Goal: Task Accomplishment & Management: Use online tool/utility

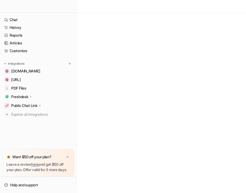
click at [35, 7] on div at bounding box center [38, 6] width 77 height 13
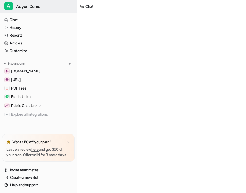
click at [22, 5] on span "Adyen Demo" at bounding box center [28, 6] width 24 height 7
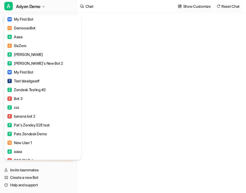
type textarea "**********"
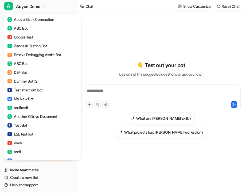
scroll to position [414, 0]
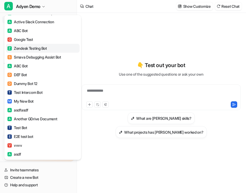
click at [32, 48] on div "Z Zendesk Testing Bot" at bounding box center [27, 48] width 40 height 6
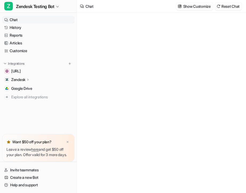
click at [25, 78] on p "Zendesk" at bounding box center [18, 79] width 14 height 5
type textarea "**********"
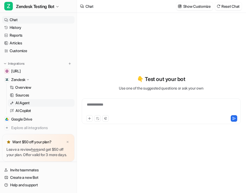
click at [28, 105] on p "AI Agent" at bounding box center [23, 102] width 14 height 5
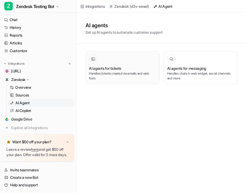
click at [105, 69] on h3 "AI agents for tickets" at bounding box center [105, 69] width 32 height 6
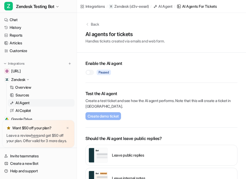
click at [133, 5] on p "( d3v-eesel )" at bounding box center [139, 6] width 19 height 5
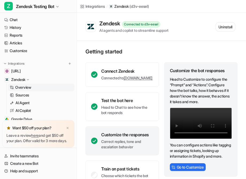
click at [26, 78] on icon at bounding box center [28, 80] width 4 height 4
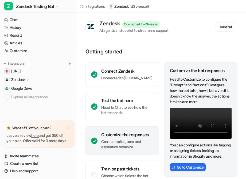
scroll to position [1, 0]
click at [155, 21] on div "Zendesk Connected to d3v-eesel AI agents and copilot to streamline support" at bounding box center [134, 26] width 69 height 13
click at [69, 61] on button at bounding box center [69, 63] width 5 height 5
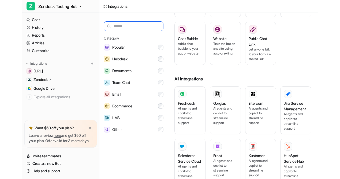
scroll to position [18, 0]
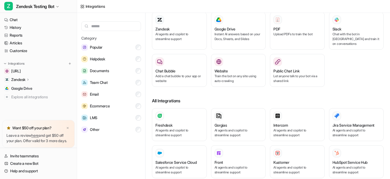
click at [246, 46] on div "Zendesk AI agents and copilot to streamline support Google Drive Instant AI ans…" at bounding box center [268, 52] width 232 height 81
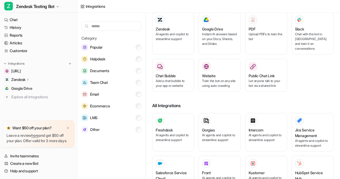
click at [246, 67] on div "Zendesk AI agents and copilot to streamline support Google Drive Instant AI ans…" at bounding box center [242, 55] width 181 height 86
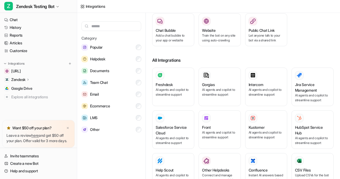
scroll to position [64, 0]
click at [15, 76] on div "Zendesk" at bounding box center [38, 79] width 73 height 7
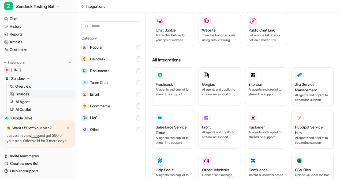
click at [22, 95] on p "Sources" at bounding box center [23, 94] width 14 height 5
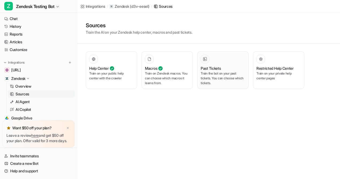
click at [227, 78] on p "Train the bot on your past tickets. You can choose which tickets." at bounding box center [222, 78] width 44 height 14
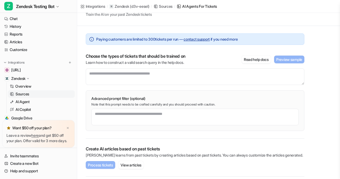
scroll to position [30, 0]
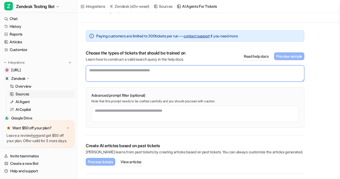
click at [108, 73] on textarea at bounding box center [195, 73] width 218 height 17
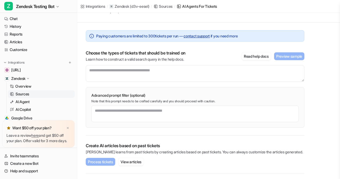
click at [173, 57] on p "Learn how to construct a valid search query in the help docs." at bounding box center [136, 59] width 100 height 5
click at [27, 101] on p "AI Agent" at bounding box center [23, 101] width 14 height 5
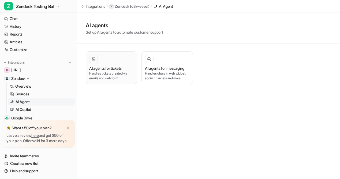
click at [126, 73] on p "Handles tickets created via emails and web form." at bounding box center [111, 76] width 44 height 10
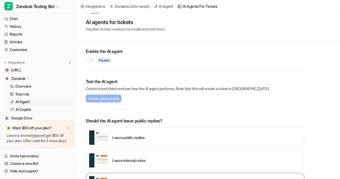
scroll to position [13, 0]
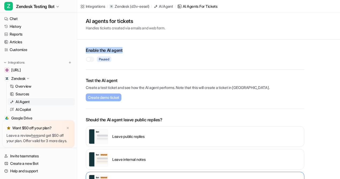
drag, startPoint x: 84, startPoint y: 51, endPoint x: 141, endPoint y: 51, distance: 57.0
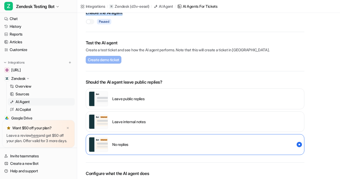
scroll to position [54, 0]
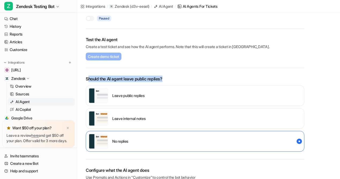
drag, startPoint x: 87, startPoint y: 79, endPoint x: 170, endPoint y: 79, distance: 83.0
click at [170, 79] on p "Should the AI agent leave public replies?" at bounding box center [195, 79] width 218 height 6
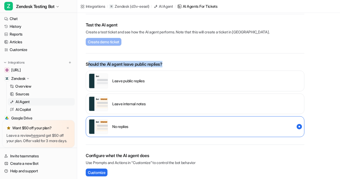
scroll to position [67, 0]
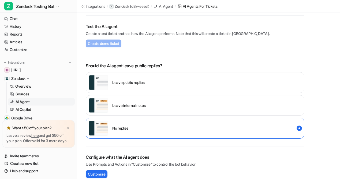
click at [238, 33] on p "Create a test ticket and see how the AI agent performs. Note that this will cre…" at bounding box center [195, 34] width 218 height 6
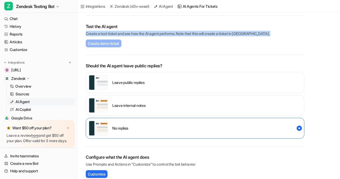
click at [238, 33] on p "Create a test ticket and see how the AI agent performs. Note that this will cre…" at bounding box center [195, 34] width 218 height 6
click at [236, 33] on p "Create a test ticket and see how the AI agent performs. Note that this will cre…" at bounding box center [195, 34] width 218 height 6
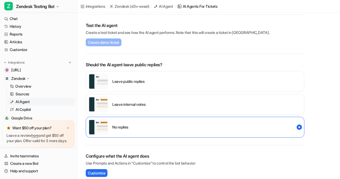
scroll to position [69, 0]
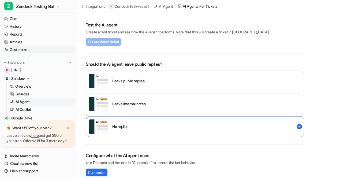
click at [19, 50] on link "Customize" at bounding box center [38, 49] width 73 height 7
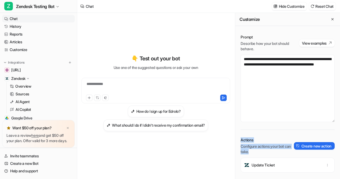
drag, startPoint x: 238, startPoint y: 140, endPoint x: 268, endPoint y: 153, distance: 32.7
click at [246, 153] on div "**********" at bounding box center [287, 117] width 105 height 177
click at [246, 153] on p "Configure actions your bot can take." at bounding box center [266, 149] width 53 height 11
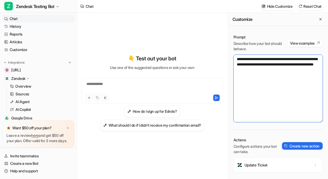
click at [246, 56] on textarea "**********" at bounding box center [278, 88] width 89 height 67
drag, startPoint x: 294, startPoint y: 81, endPoint x: 206, endPoint y: 50, distance: 92.8
click at [206, 50] on div "**********" at bounding box center [202, 96] width 251 height 166
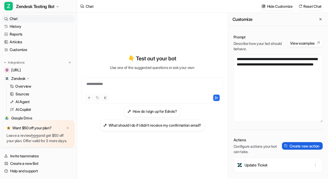
click at [246, 146] on button "Create new action" at bounding box center [302, 145] width 41 height 7
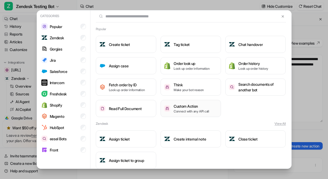
click at [189, 111] on p "Connect with any API call" at bounding box center [192, 111] width 36 height 5
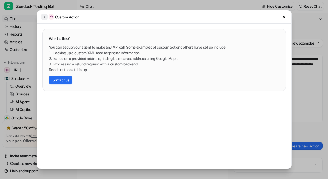
click at [44, 17] on icon at bounding box center [45, 17] width 4 height 4
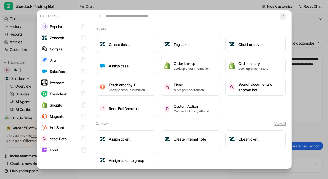
click at [246, 15] on img at bounding box center [283, 16] width 4 height 4
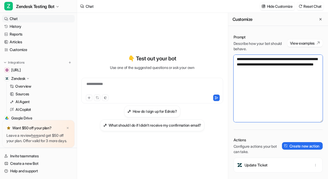
click at [246, 94] on textarea "**********" at bounding box center [278, 88] width 89 height 67
click at [237, 62] on textarea "**********" at bounding box center [278, 88] width 89 height 67
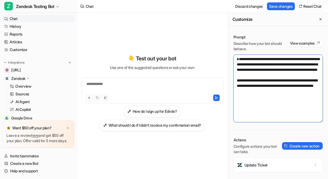
drag, startPoint x: 294, startPoint y: 104, endPoint x: 228, endPoint y: 90, distance: 67.8
click at [228, 90] on div "**********" at bounding box center [278, 96] width 100 height 166
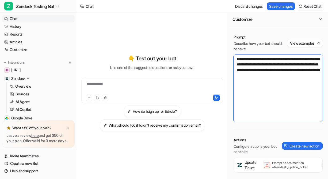
drag, startPoint x: 236, startPoint y: 65, endPoint x: 312, endPoint y: 82, distance: 77.6
click at [246, 82] on textarea "**********" at bounding box center [278, 88] width 89 height 67
click at [246, 81] on textarea "**********" at bounding box center [278, 88] width 89 height 67
drag, startPoint x: 236, startPoint y: 64, endPoint x: 318, endPoint y: 84, distance: 84.4
click at [246, 84] on textarea "**********" at bounding box center [278, 88] width 89 height 67
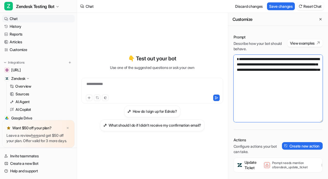
click at [246, 88] on textarea "**********" at bounding box center [278, 88] width 89 height 67
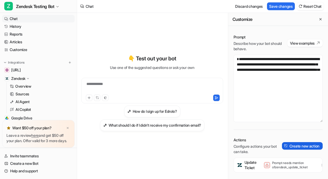
click at [246, 148] on button "Create new action" at bounding box center [302, 145] width 41 height 7
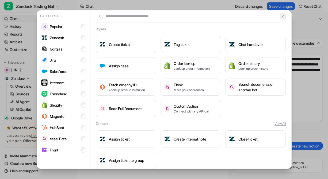
click at [246, 16] on img at bounding box center [283, 16] width 4 height 4
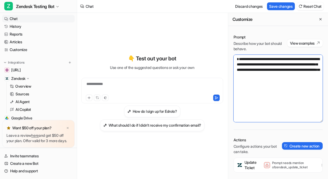
click at [246, 105] on textarea "**********" at bounding box center [278, 88] width 89 height 67
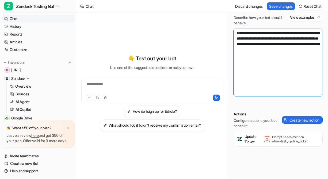
scroll to position [27, 0]
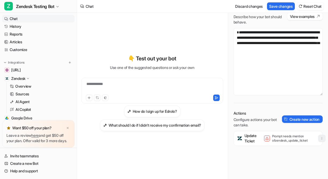
click at [246, 138] on button "button" at bounding box center [321, 138] width 7 height 7
click at [246, 151] on button "Delete" at bounding box center [296, 151] width 58 height 10
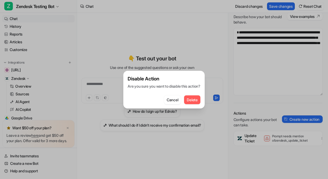
click at [194, 99] on span "Delete" at bounding box center [192, 100] width 11 height 6
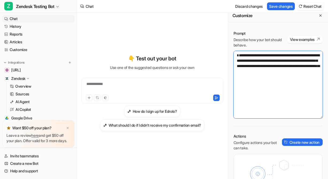
scroll to position [4, 0]
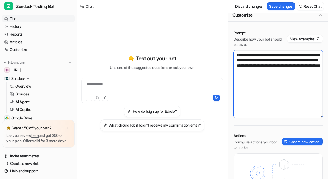
click at [236, 62] on textarea "**********" at bounding box center [278, 84] width 89 height 67
type textarea "**********"
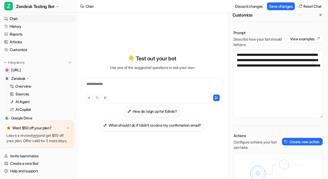
click at [162, 112] on h3 "How do I sign up for Edrolo?" at bounding box center [155, 112] width 44 height 6
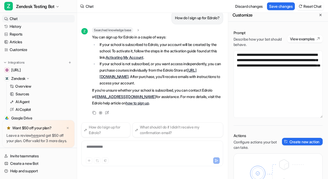
scroll to position [8, 0]
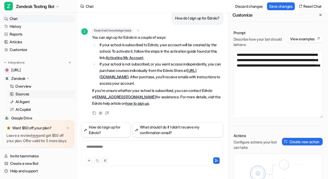
click at [27, 96] on p "Sources" at bounding box center [23, 94] width 14 height 5
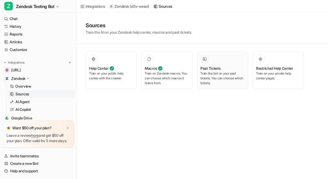
click at [224, 76] on p "Train the bot on your past tickets. You can choose which tickets." at bounding box center [222, 78] width 44 height 14
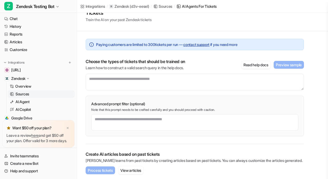
scroll to position [22, 0]
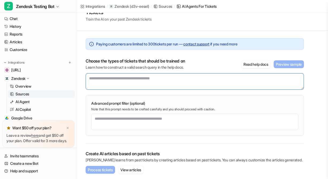
click at [119, 82] on textarea at bounding box center [195, 81] width 218 height 17
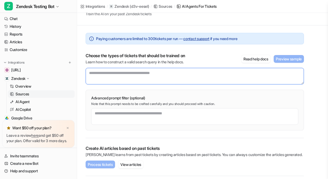
scroll to position [29, 0]
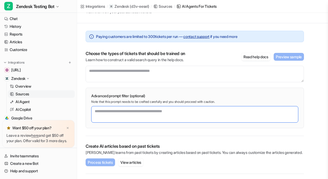
click at [104, 111] on textarea at bounding box center [194, 114] width 207 height 17
click at [147, 120] on textarea at bounding box center [194, 114] width 207 height 17
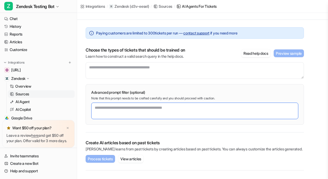
scroll to position [21, 0]
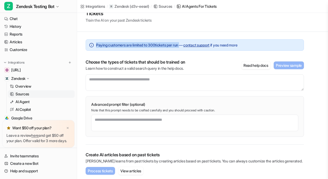
drag, startPoint x: 96, startPoint y: 46, endPoint x: 183, endPoint y: 46, distance: 86.7
click at [183, 46] on span "Paying customers are limited to 300 tickets per run — contact support if you ne…" at bounding box center [166, 45] width 141 height 6
click at [154, 47] on span "Paying customers are limited to 300 tickets per run — contact support if you ne…" at bounding box center [166, 45] width 141 height 6
drag, startPoint x: 151, startPoint y: 45, endPoint x: 184, endPoint y: 45, distance: 32.4
click at [184, 45] on span "Paying customers are limited to 300 tickets per run — contact support if you ne…" at bounding box center [166, 45] width 141 height 6
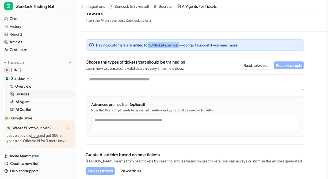
click at [184, 45] on span "Paying customers are limited to 300 tickets per run — contact support if you ne…" at bounding box center [166, 45] width 141 height 6
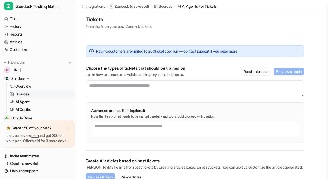
scroll to position [14, 0]
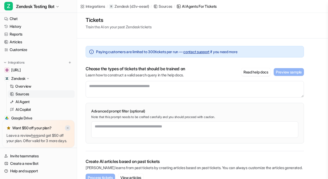
click at [67, 127] on img at bounding box center [67, 128] width 3 height 3
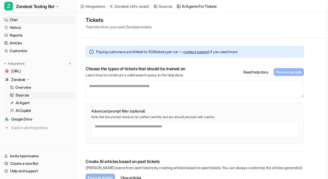
click at [17, 21] on link "Chat" at bounding box center [38, 19] width 73 height 7
